Goal: Task Accomplishment & Management: Manage account settings

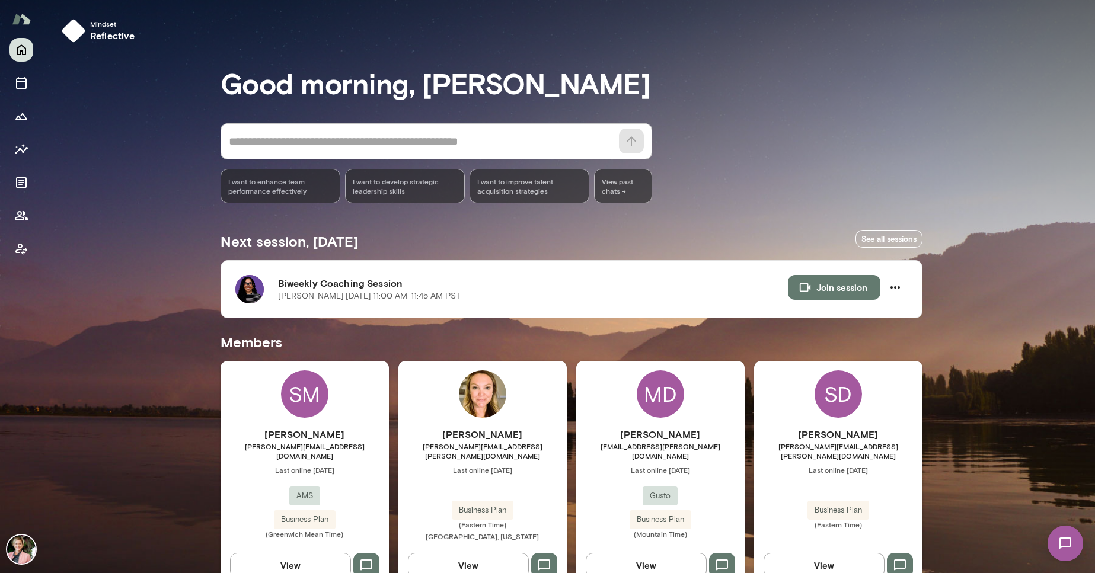
scroll to position [255, 0]
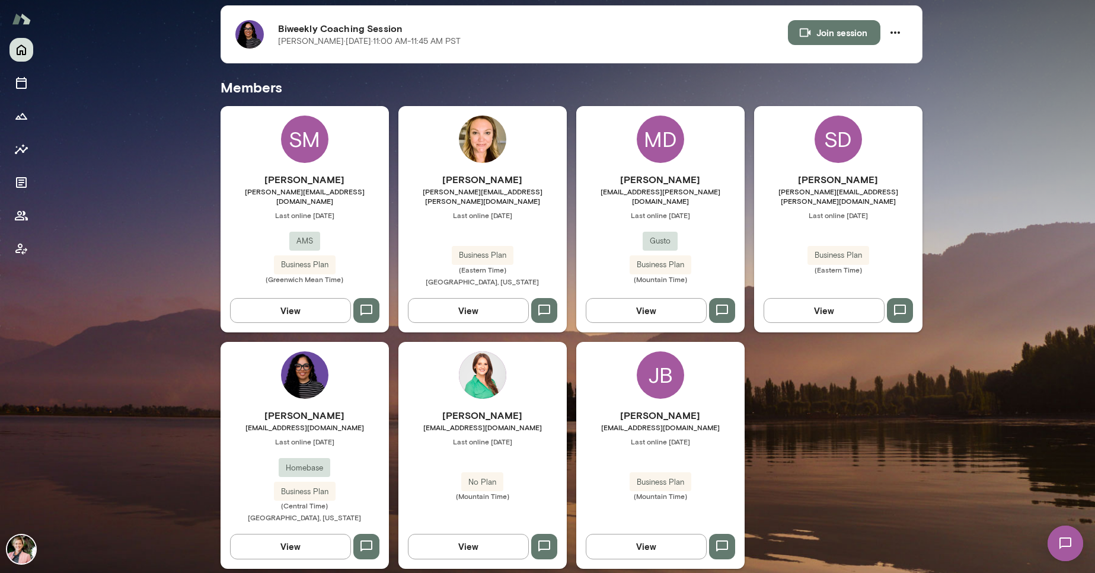
click at [315, 536] on button "View" at bounding box center [290, 546] width 121 height 25
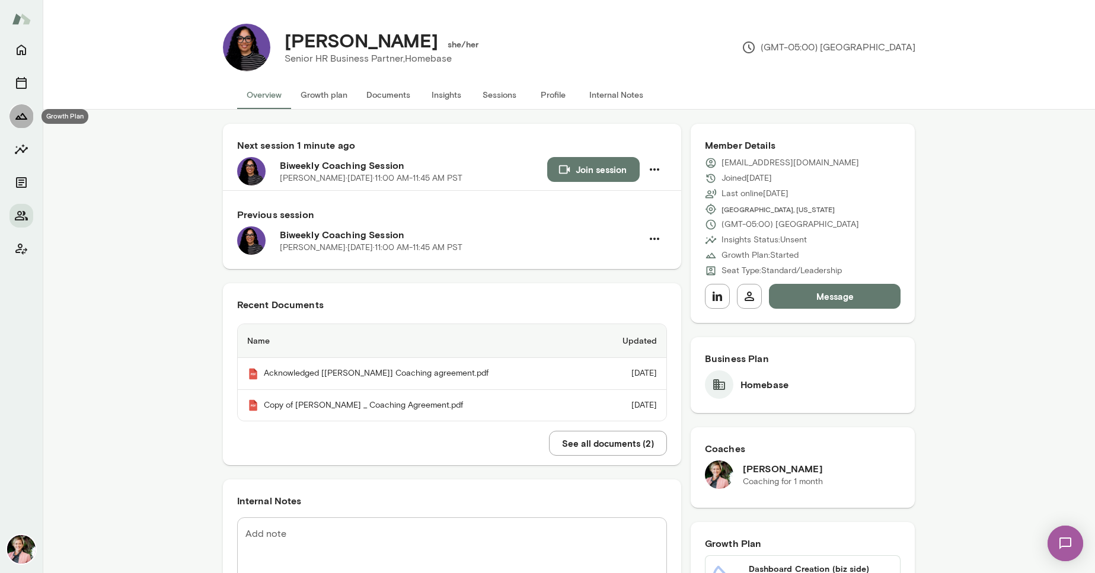
click at [23, 114] on icon "Growth Plan" at bounding box center [21, 116] width 12 height 7
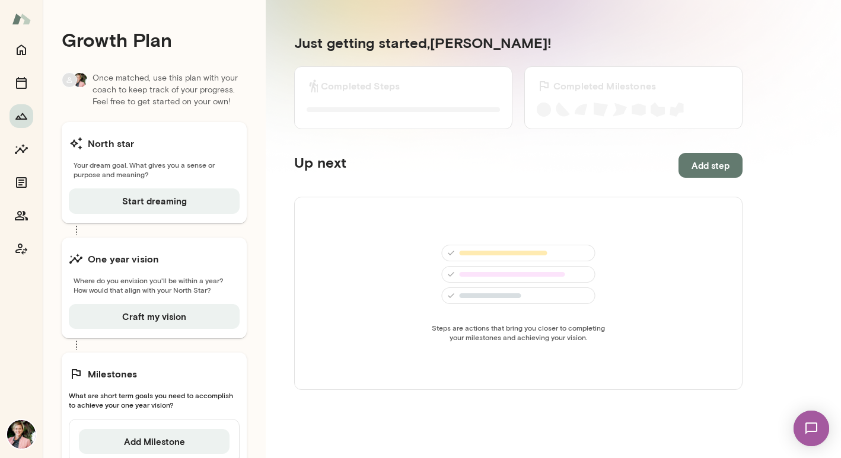
click at [23, 23] on img at bounding box center [21, 19] width 19 height 23
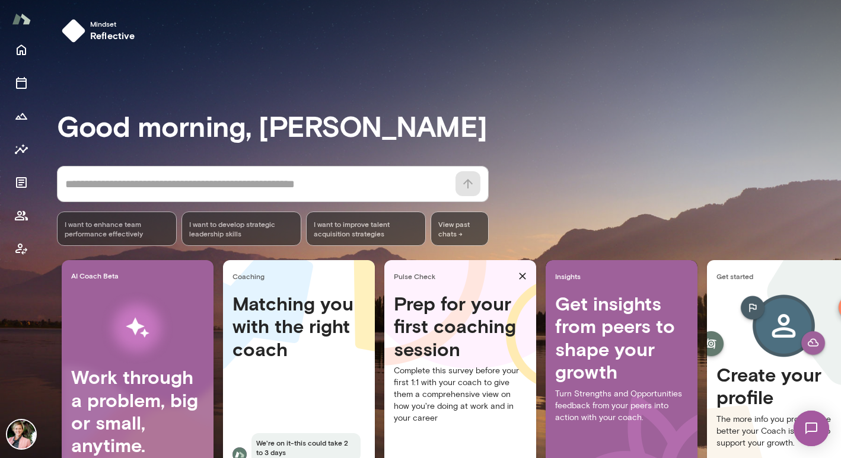
scroll to position [80, 0]
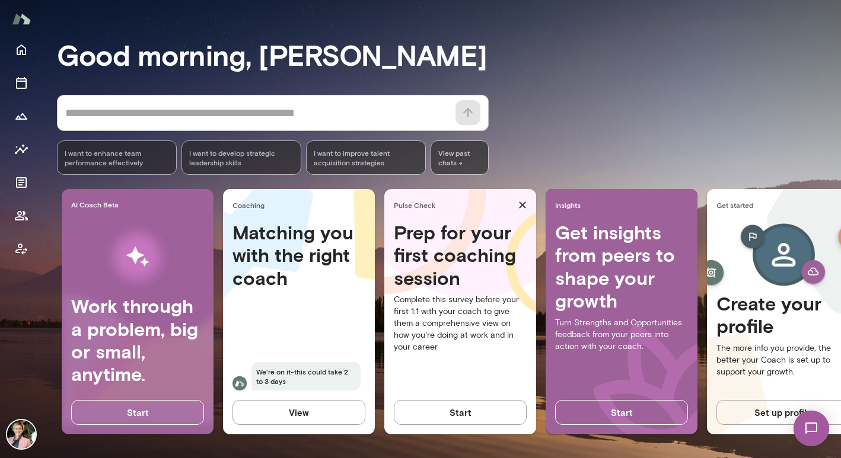
click at [28, 436] on img at bounding box center [21, 434] width 28 height 28
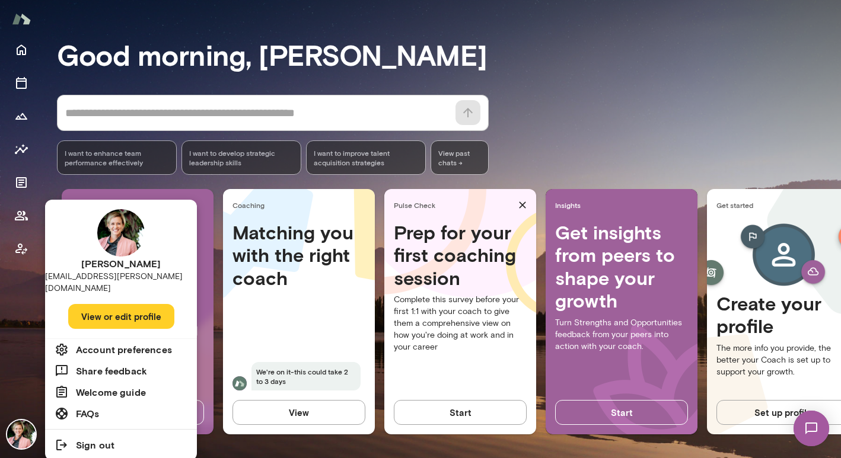
click at [26, 49] on div at bounding box center [420, 229] width 841 height 458
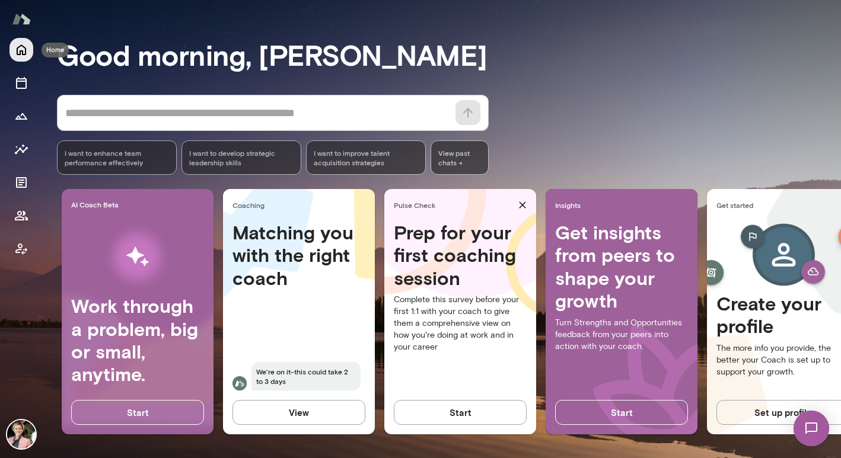
click at [21, 50] on icon "Home" at bounding box center [21, 50] width 14 height 14
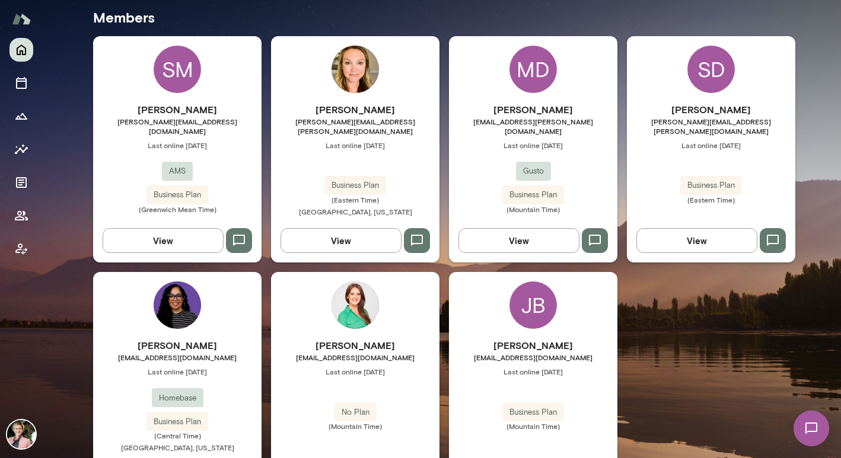
scroll to position [370, 0]
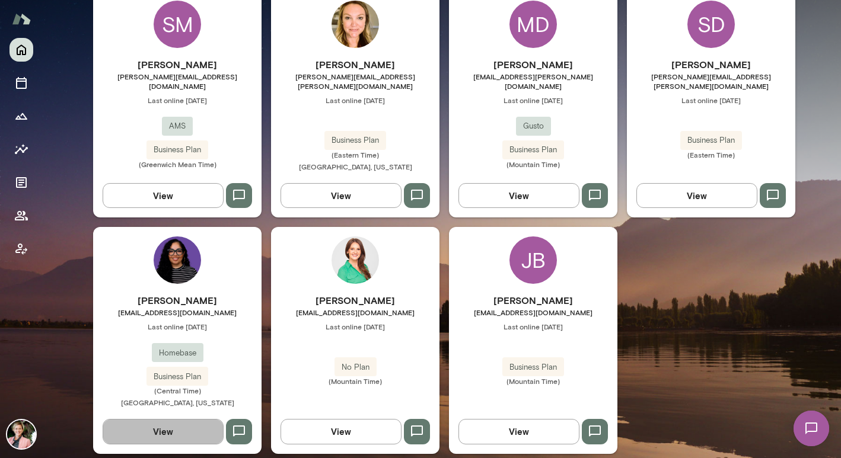
click at [151, 419] on button "View" at bounding box center [163, 431] width 121 height 25
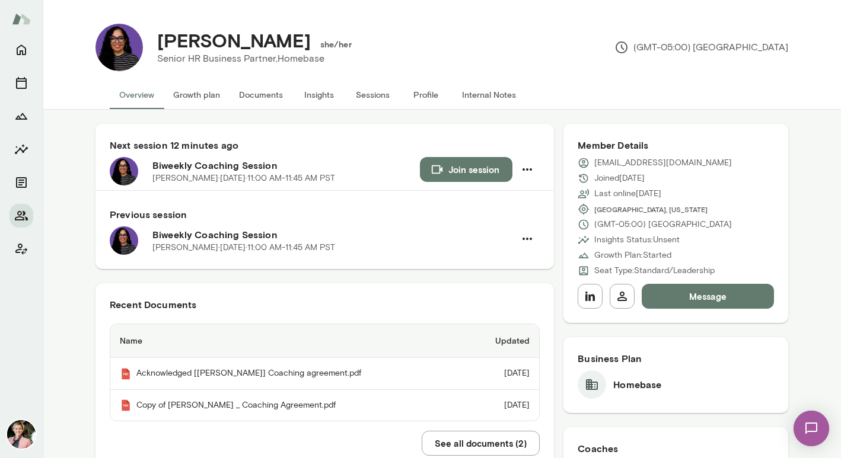
click at [191, 94] on button "Growth plan" at bounding box center [197, 95] width 66 height 28
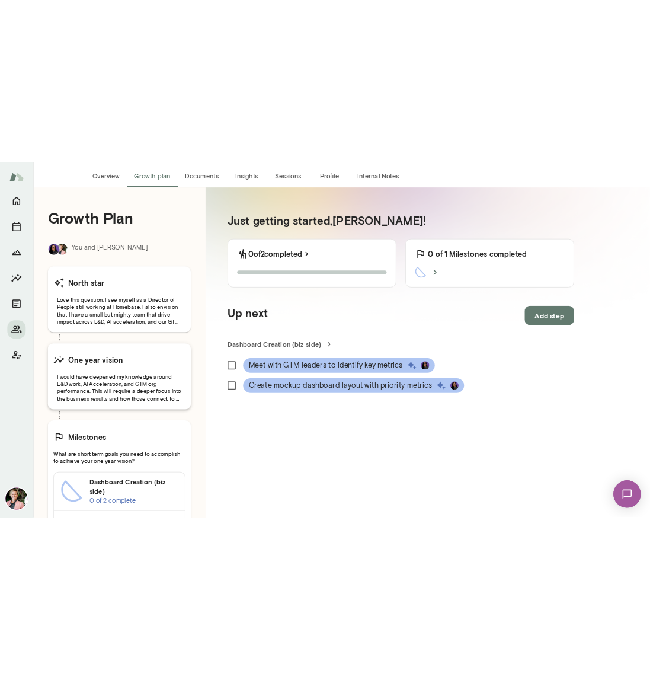
scroll to position [79, 0]
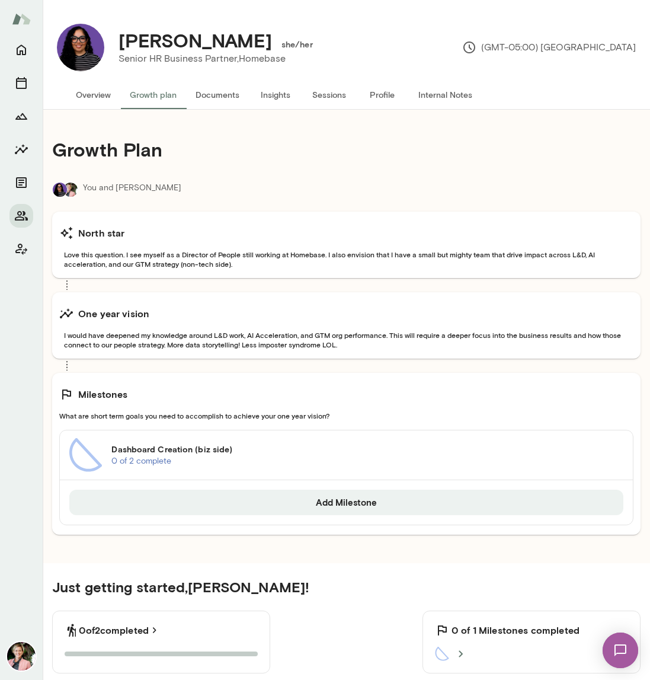
click at [181, 450] on h6 "Dashboard Creation (biz side)" at bounding box center [367, 449] width 512 height 12
